Goal: Information Seeking & Learning: Learn about a topic

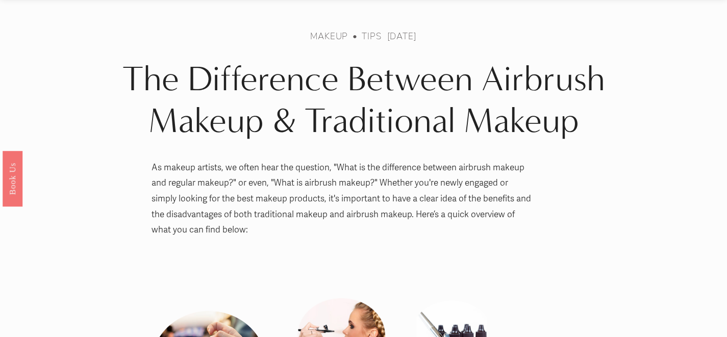
scroll to position [21, 0]
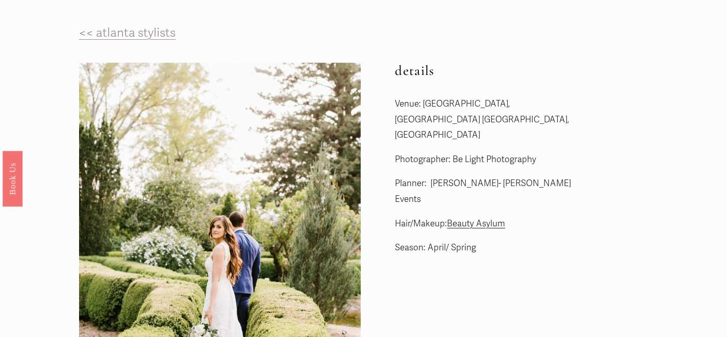
scroll to position [46, 0]
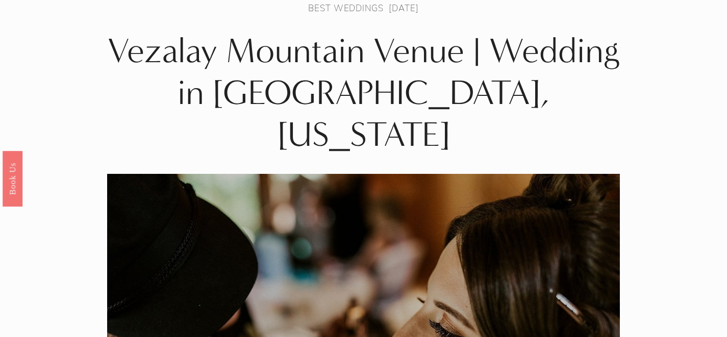
scroll to position [18, 0]
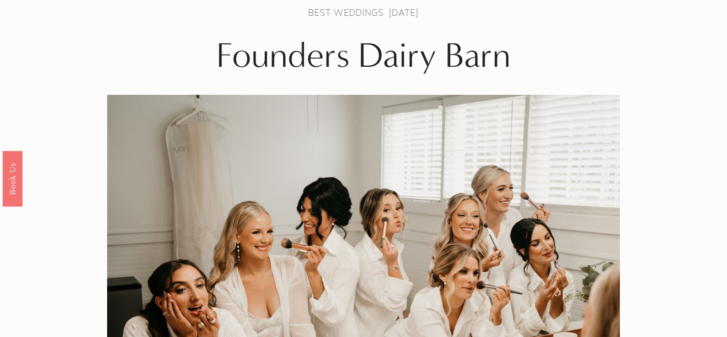
scroll to position [45, 0]
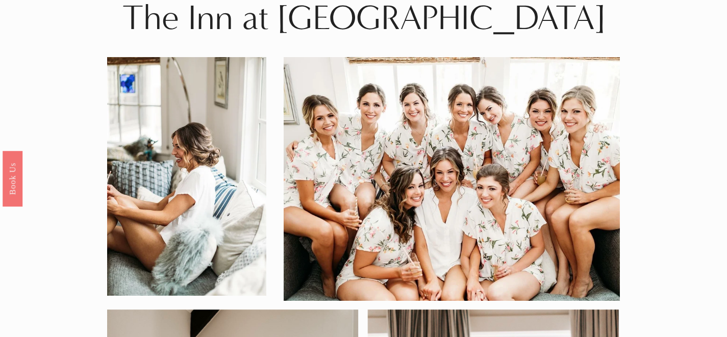
scroll to position [13, 0]
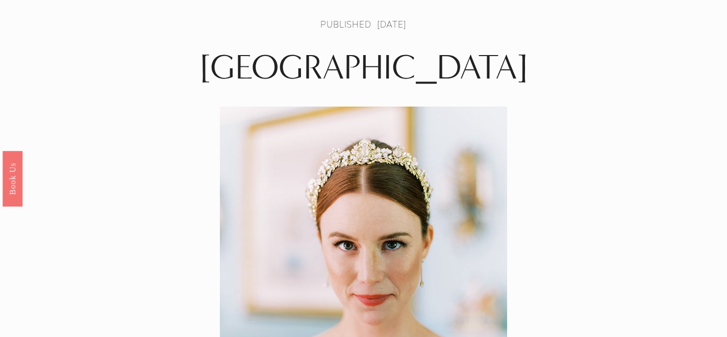
scroll to position [46, 0]
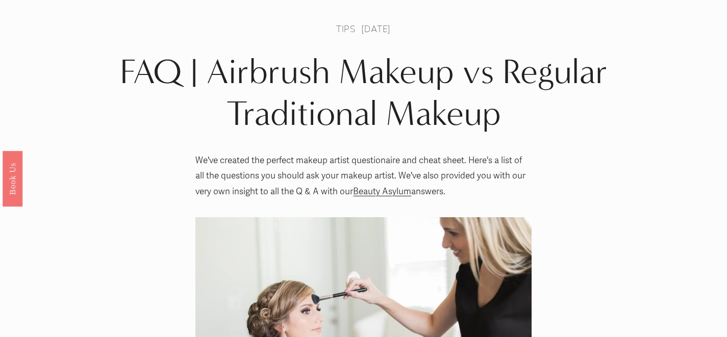
scroll to position [35, 0]
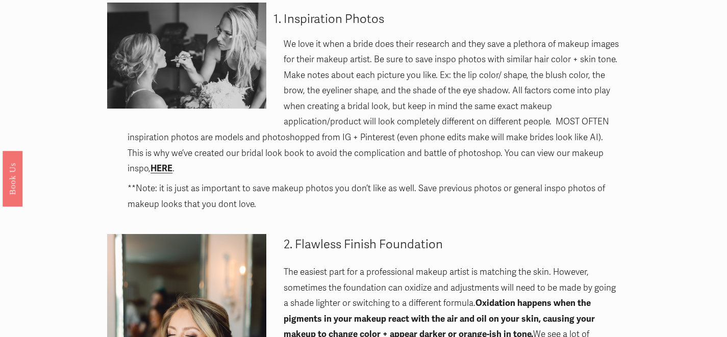
scroll to position [9, 0]
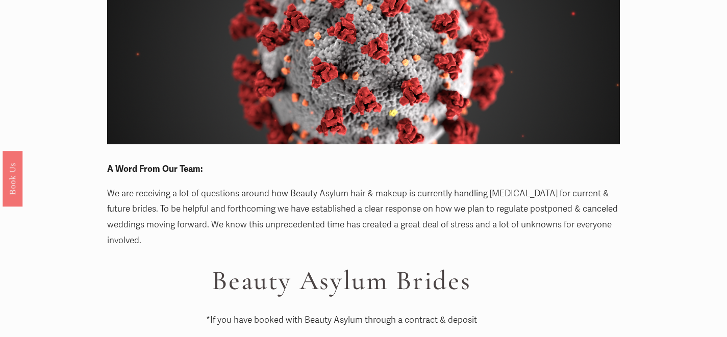
scroll to position [13, 0]
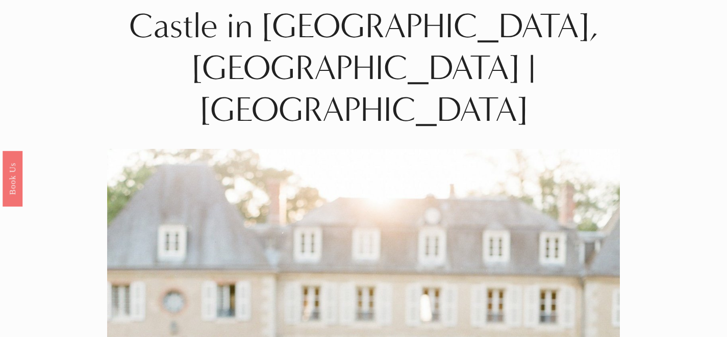
scroll to position [32, 0]
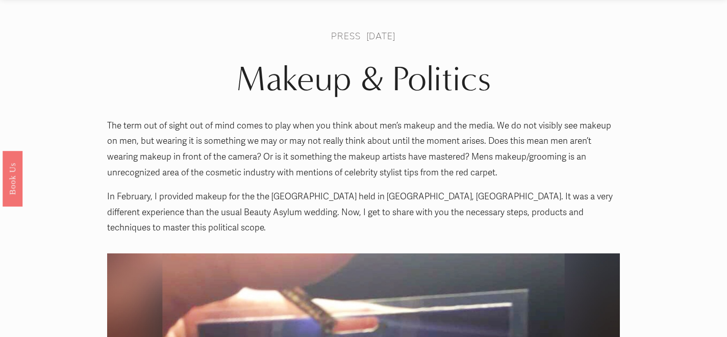
scroll to position [15, 0]
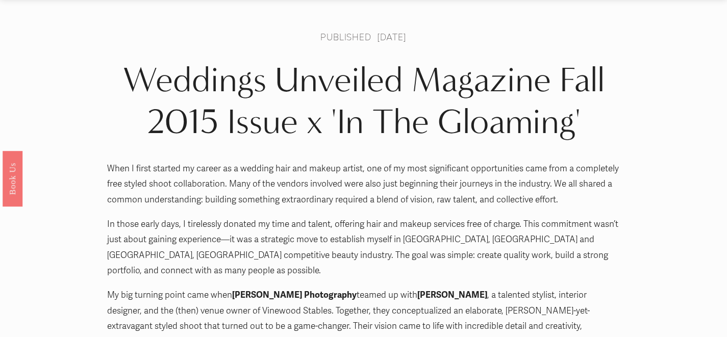
scroll to position [17, 0]
